Goal: Transaction & Acquisition: Purchase product/service

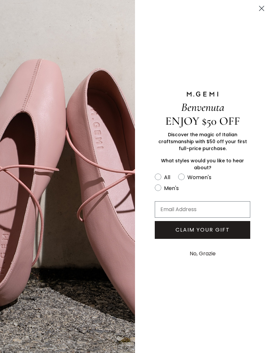
click at [267, 7] on circle "Close dialog" at bounding box center [261, 8] width 11 height 11
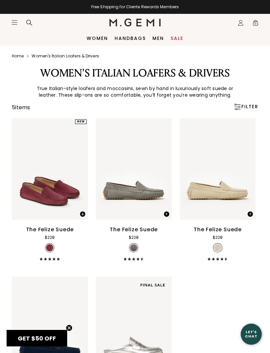
click at [99, 36] on link "Women" at bounding box center [97, 38] width 21 height 5
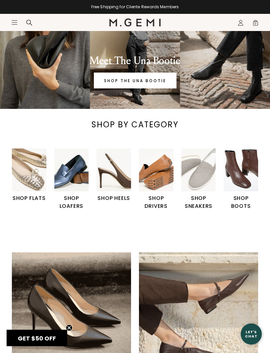
scroll to position [50, 0]
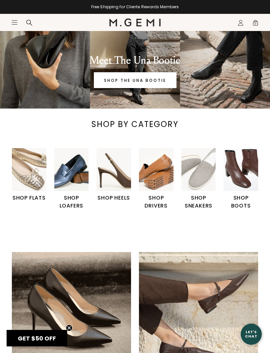
click at [72, 179] on img "2 / 6" at bounding box center [71, 169] width 35 height 43
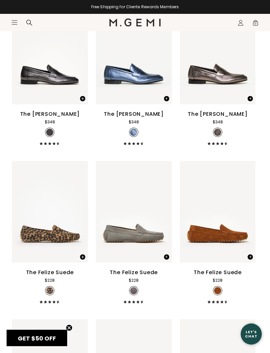
scroll to position [900, 0]
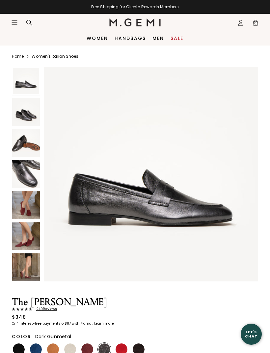
scroll to position [4, 0]
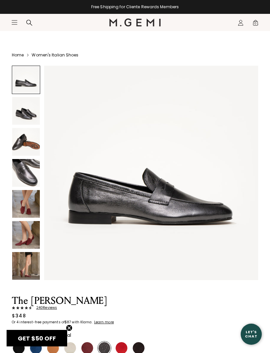
click at [32, 182] on img at bounding box center [26, 173] width 28 height 28
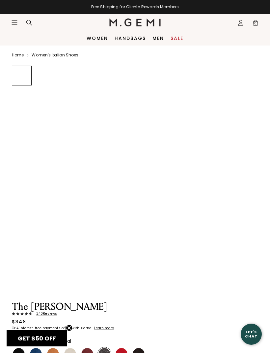
scroll to position [0, 0]
